Goal: Task Accomplishment & Management: Use online tool/utility

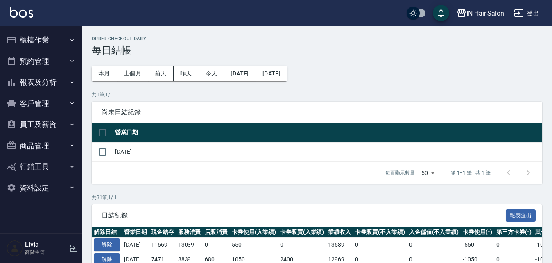
click at [36, 37] on button "櫃檯作業" at bounding box center [40, 39] width 75 height 21
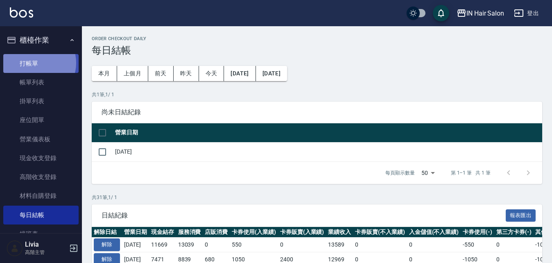
drag, startPoint x: 36, startPoint y: 63, endPoint x: 44, endPoint y: 63, distance: 7.8
click at [36, 63] on link "打帳單" at bounding box center [40, 63] width 75 height 19
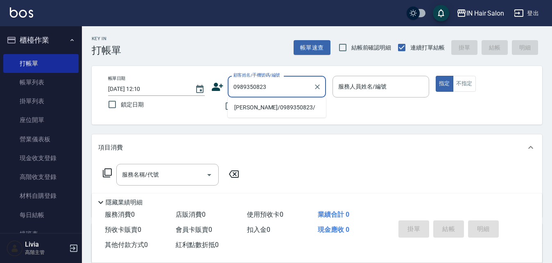
click at [253, 111] on li "[PERSON_NAME]/0989350823/" at bounding box center [277, 108] width 98 height 14
type input "[PERSON_NAME]/0989350823/"
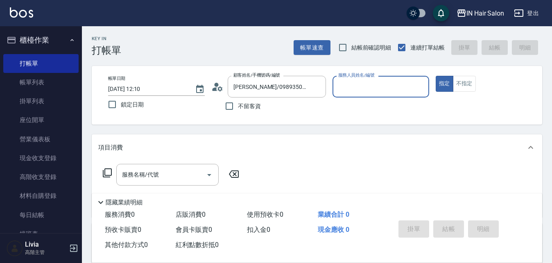
type input "6號設計師[PERSON_NAME]-6"
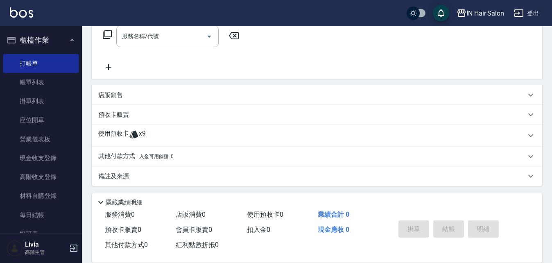
scroll to position [140, 0]
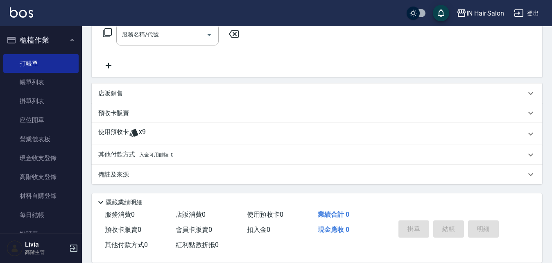
click at [110, 131] on p "使用預收卡" at bounding box center [113, 134] width 31 height 12
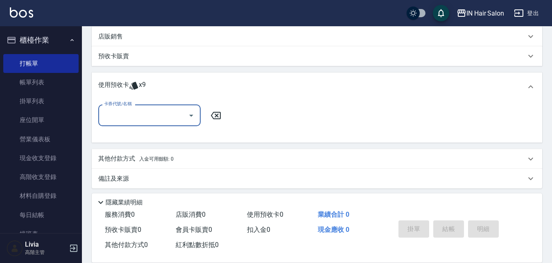
scroll to position [201, 0]
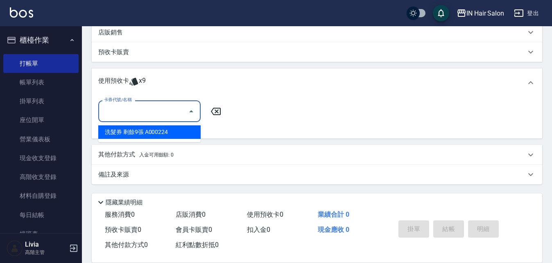
click at [146, 113] on input "卡券代號/名稱" at bounding box center [143, 111] width 83 height 14
click at [134, 133] on div "洗髮券 剩餘9張 A000224" at bounding box center [149, 132] width 102 height 14
type input "洗髮券 A000224"
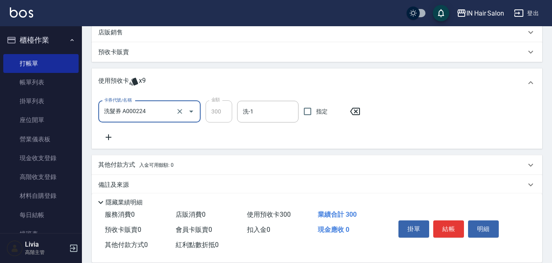
scroll to position [0, 0]
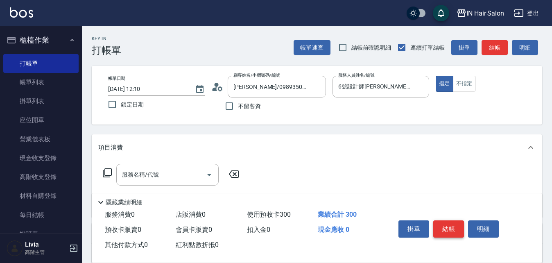
click at [453, 223] on button "結帳" at bounding box center [448, 228] width 31 height 17
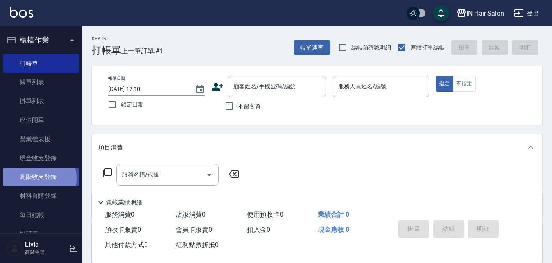
click at [37, 178] on link "高階收支登錄" at bounding box center [40, 176] width 75 height 19
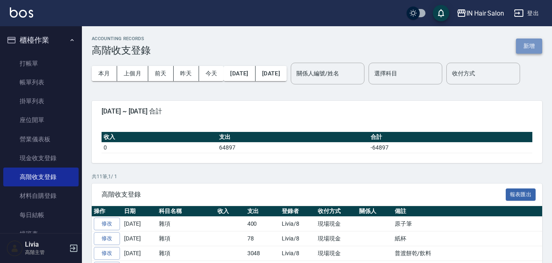
click at [529, 46] on button "新增" at bounding box center [529, 45] width 26 height 15
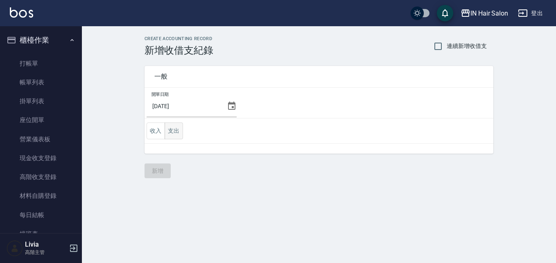
click at [175, 127] on button "支出" at bounding box center [174, 130] width 18 height 17
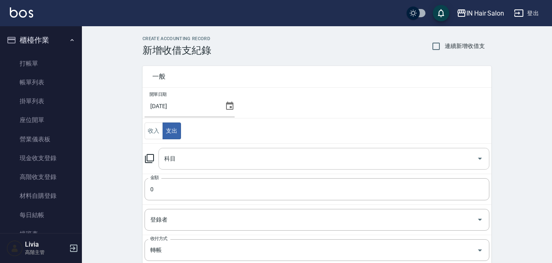
click at [170, 161] on input "科目" at bounding box center [317, 158] width 311 height 14
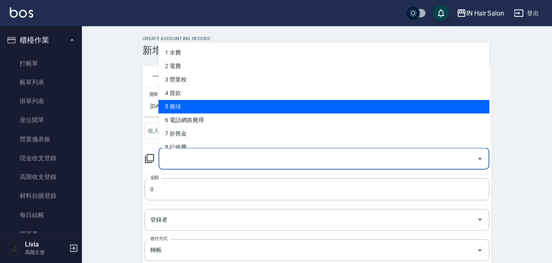
click at [198, 106] on li "5 雜項" at bounding box center [323, 107] width 331 height 14
type input "5 雜項"
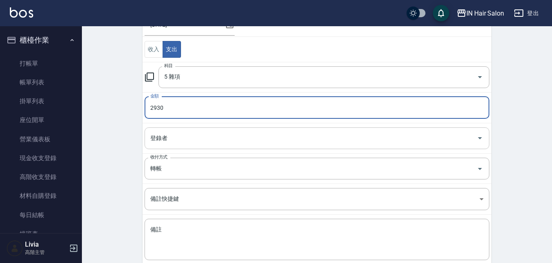
scroll to position [82, 0]
click at [181, 129] on div "登錄者" at bounding box center [317, 138] width 345 height 22
type input "2930"
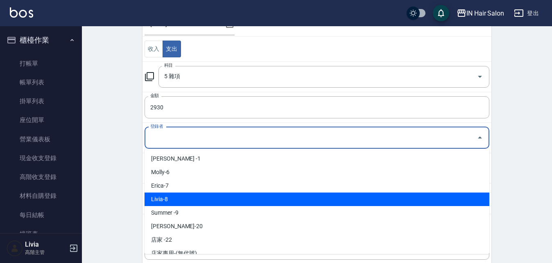
click at [164, 200] on li "Livia-8" at bounding box center [317, 199] width 345 height 14
type input "Livia-8"
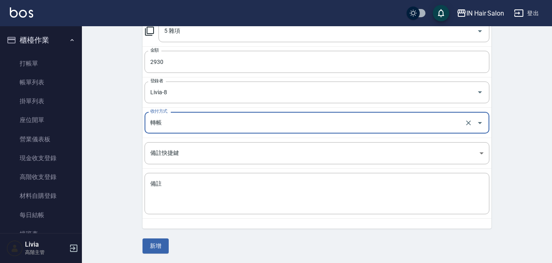
scroll to position [128, 0]
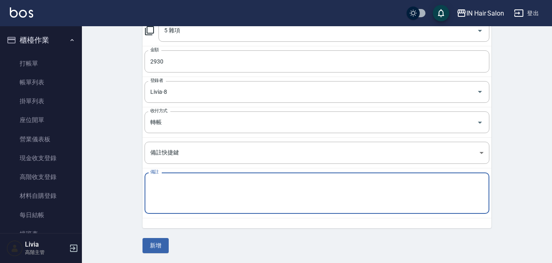
click at [159, 185] on textarea "備註" at bounding box center [316, 193] width 333 height 28
click at [244, 200] on textarea "中秋月餅" at bounding box center [316, 193] width 333 height 28
type textarea "中秋月餅"
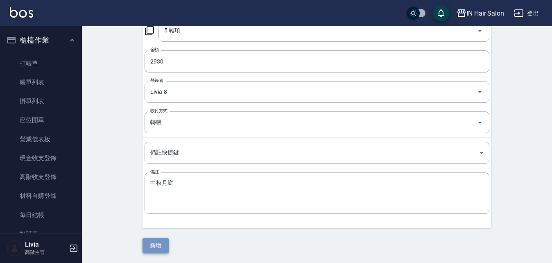
click at [161, 244] on button "新增" at bounding box center [155, 245] width 26 height 15
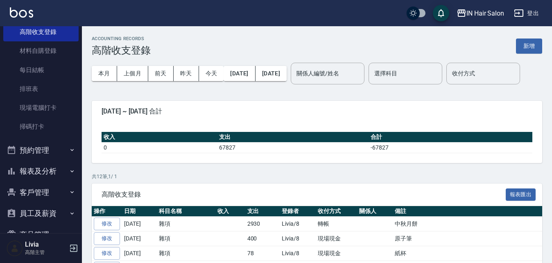
scroll to position [164, 0]
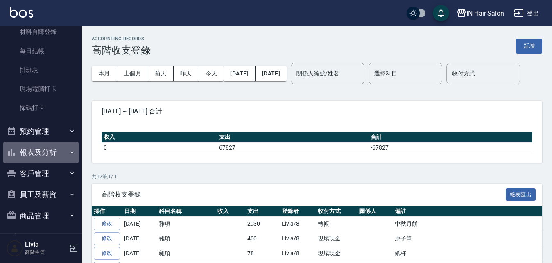
click at [45, 150] on button "報表及分析" at bounding box center [40, 152] width 75 height 21
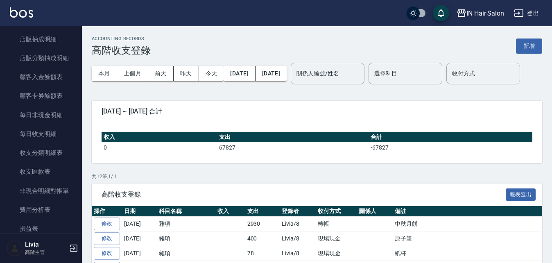
scroll to position [860, 0]
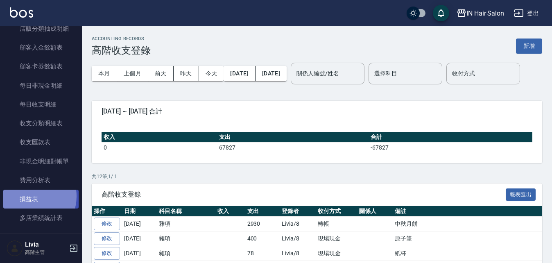
click at [28, 196] on link "損益表" at bounding box center [40, 199] width 75 height 19
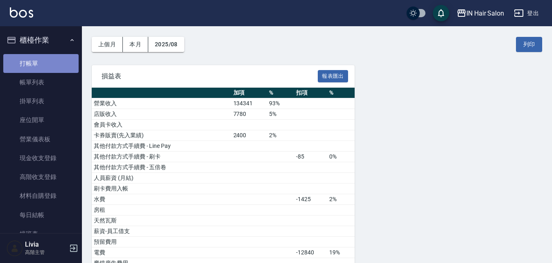
click at [45, 60] on link "打帳單" at bounding box center [40, 63] width 75 height 19
